Goal: Communication & Community: Participate in discussion

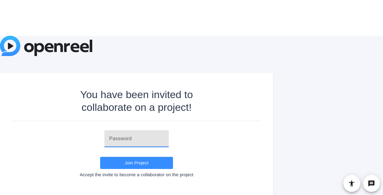
click at [138, 142] on input "text" at bounding box center [136, 138] width 55 height 7
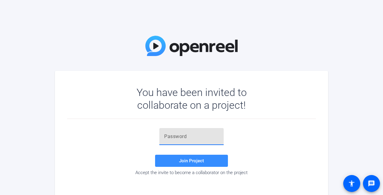
paste input "=EiYb0"
type input "=EiYb0"
click at [190, 161] on span "Join Project" at bounding box center [191, 160] width 25 height 5
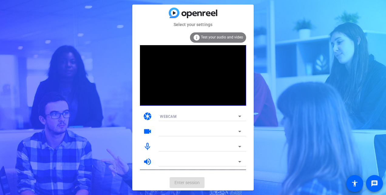
click at [195, 128] on mat-form-field at bounding box center [200, 132] width 91 height 10
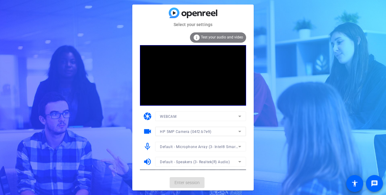
click at [261, 125] on div "Select your settings info Test your audio and video camera WEBCAM videocam HP 5…" at bounding box center [193, 97] width 386 height 195
click at [189, 184] on span "Enter session" at bounding box center [186, 183] width 25 height 6
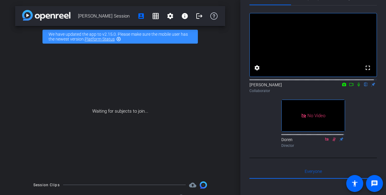
scroll to position [15, 0]
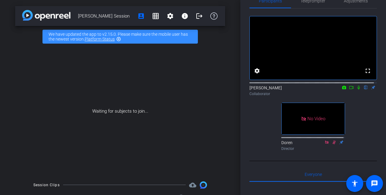
click at [118, 39] on mat-icon "highlight_off" at bounding box center [118, 39] width 5 height 5
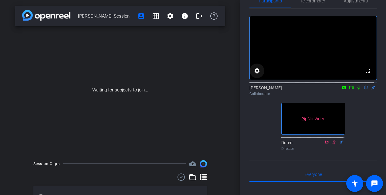
scroll to position [0, 0]
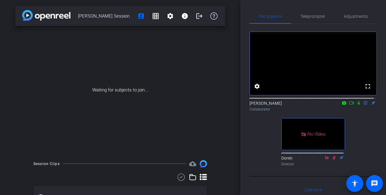
click at [357, 105] on icon at bounding box center [358, 103] width 2 height 4
click at [356, 105] on icon at bounding box center [358, 103] width 5 height 4
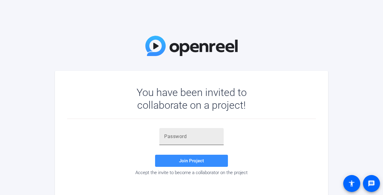
click at [173, 137] on input "text" at bounding box center [191, 136] width 55 height 7
paste input "=EiYb0"
type input "=EiYb0"
click at [171, 163] on span at bounding box center [191, 161] width 73 height 15
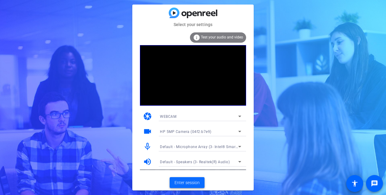
click at [189, 182] on span "Enter session" at bounding box center [186, 183] width 25 height 6
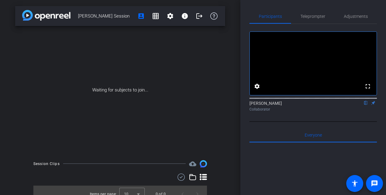
type input "[PERSON_NAME]"
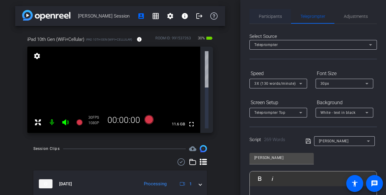
click at [267, 17] on span "Participants" at bounding box center [270, 16] width 23 height 4
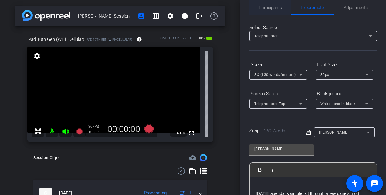
click at [269, 5] on span "Participants" at bounding box center [270, 7] width 23 height 4
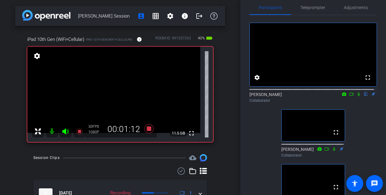
scroll to position [9, 0]
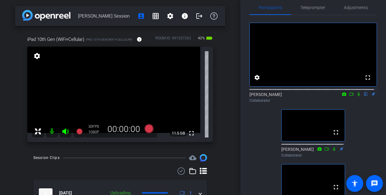
click at [357, 96] on icon at bounding box center [358, 94] width 2 height 4
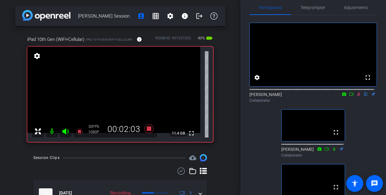
click at [357, 96] on icon at bounding box center [358, 94] width 3 height 4
click at [356, 96] on icon at bounding box center [358, 94] width 5 height 4
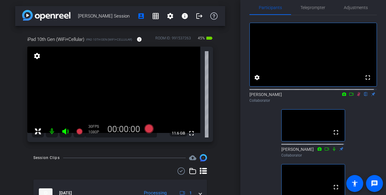
click at [356, 96] on icon at bounding box center [358, 94] width 5 height 4
click at [357, 96] on icon at bounding box center [358, 94] width 2 height 4
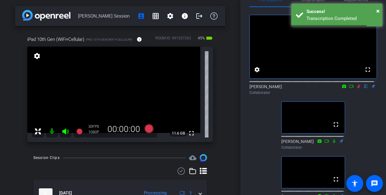
scroll to position [0, 0]
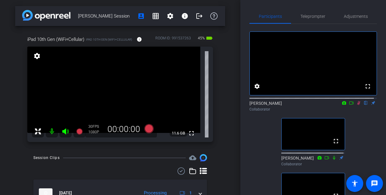
click at [357, 105] on icon at bounding box center [358, 103] width 3 height 4
